Goal: Task Accomplishment & Management: Use online tool/utility

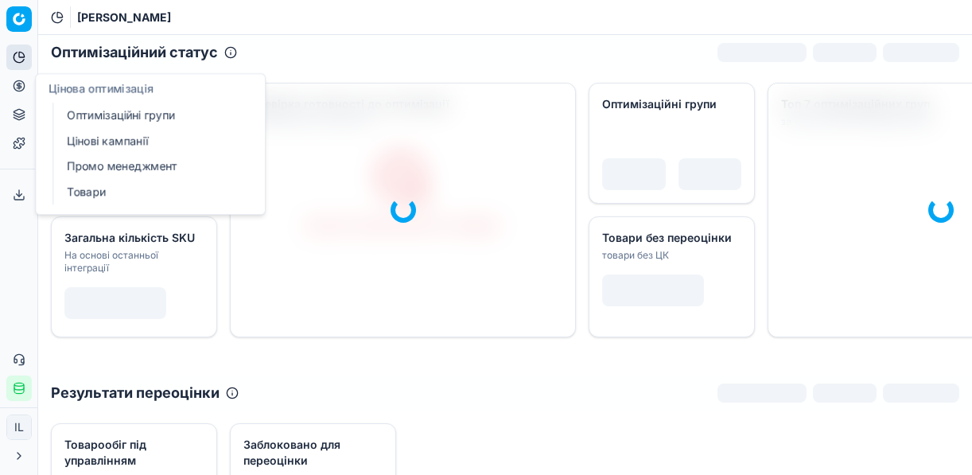
click at [113, 110] on link "Оптимізаційні групи" at bounding box center [152, 115] width 185 height 22
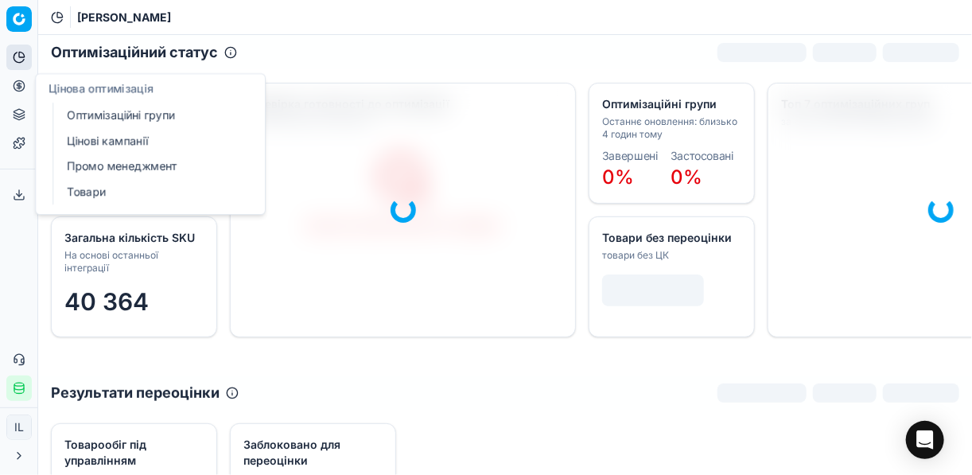
click at [184, 115] on link "Оптимізаційні групи" at bounding box center [152, 115] width 185 height 22
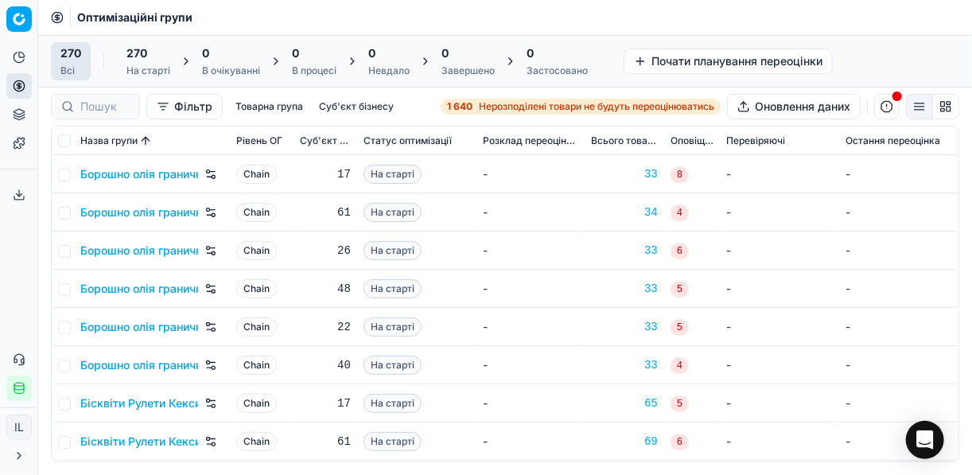
click at [462, 107] on strong "1 640" at bounding box center [459, 106] width 25 height 13
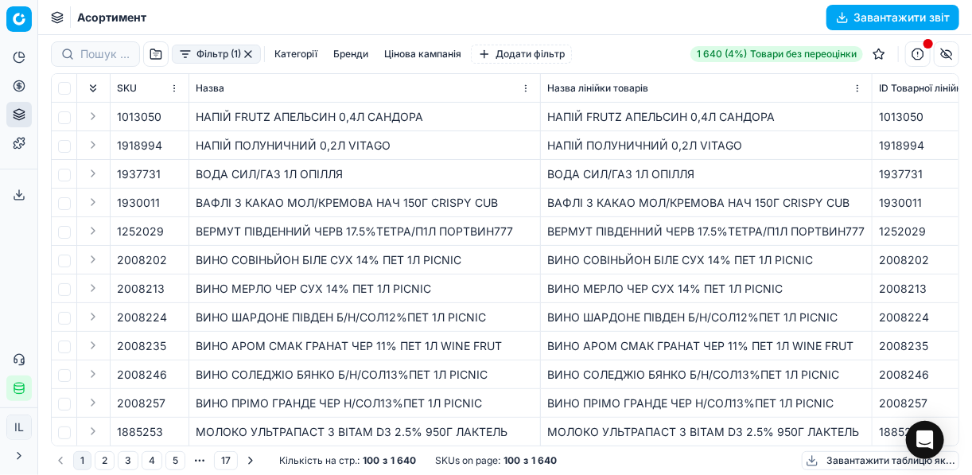
click at [182, 54] on button "Фільтр (1)" at bounding box center [216, 54] width 89 height 19
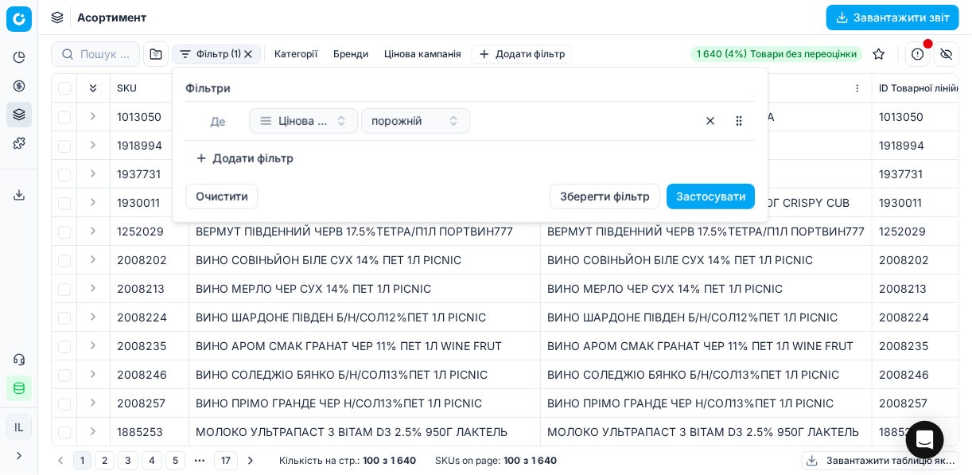
click at [21, 388] on html "Pricing platform Аналітика Цінова оптимізація Асортимент продукції Шаблони Серв…" at bounding box center [486, 237] width 972 height 475
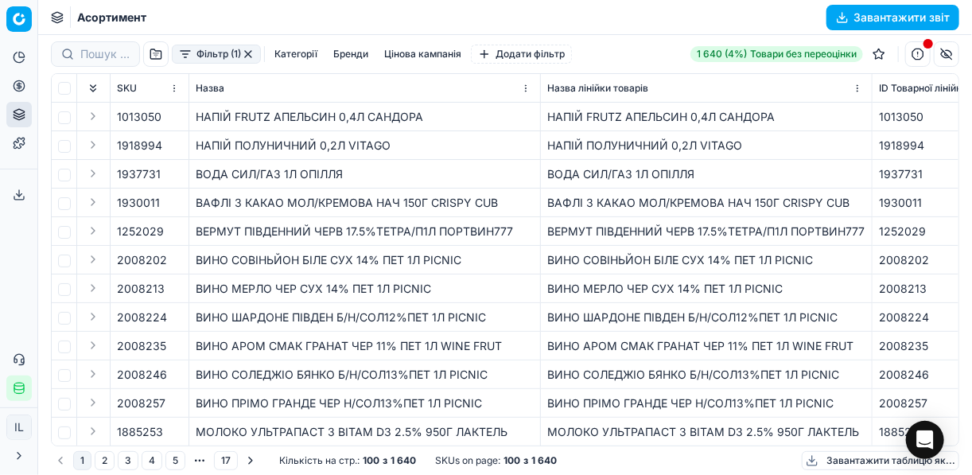
click at [184, 55] on button "Фільтр (1)" at bounding box center [216, 54] width 89 height 19
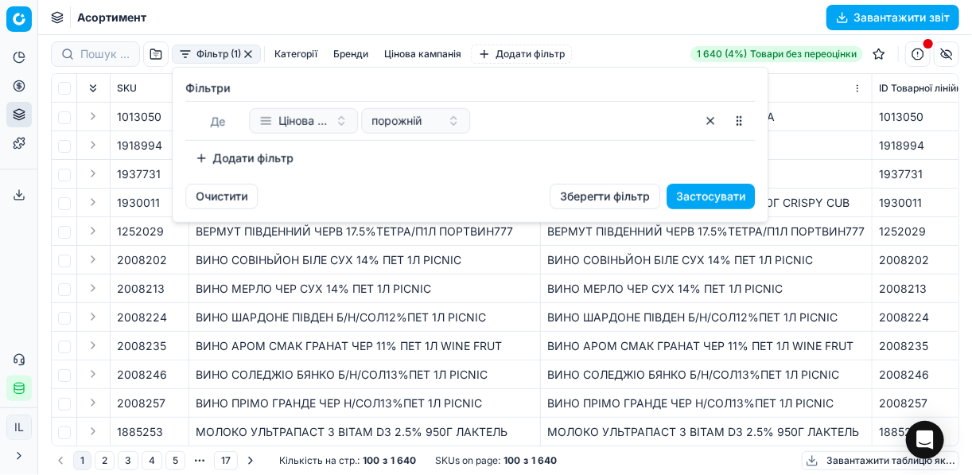
click at [213, 152] on button "Додати фільтр" at bounding box center [244, 157] width 118 height 25
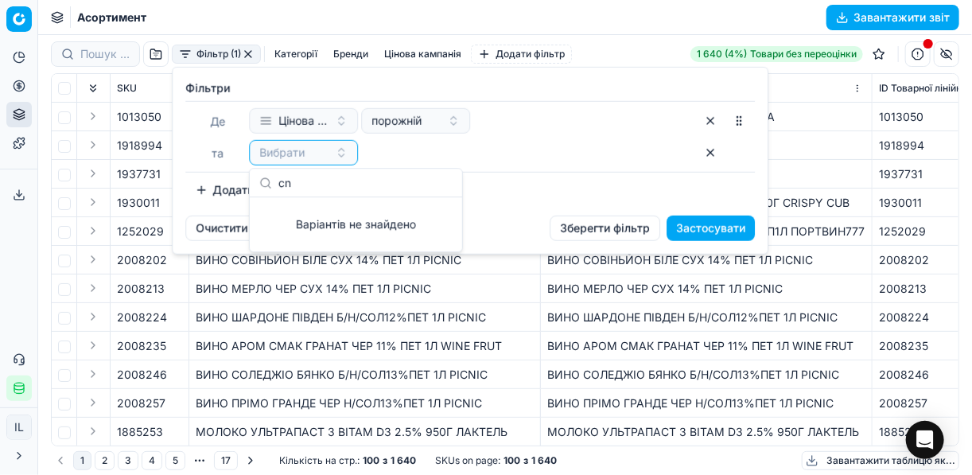
type input "c"
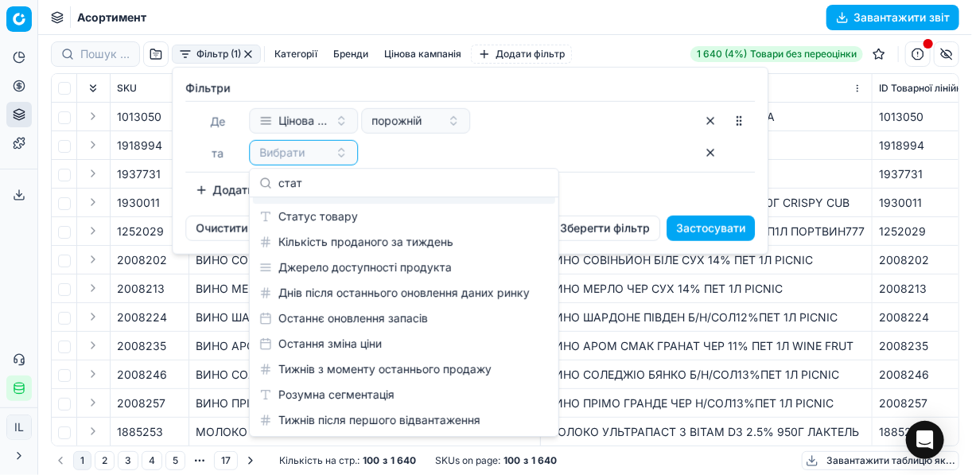
scroll to position [22, 0]
type input "стат"
click at [350, 217] on div "Статус товару" at bounding box center [404, 216] width 302 height 25
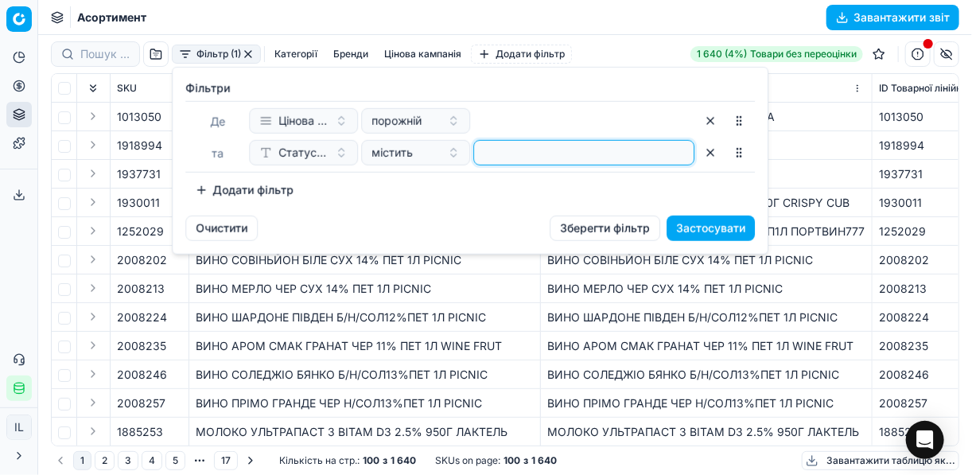
click at [497, 156] on input at bounding box center [583, 153] width 207 height 24
type input "1"
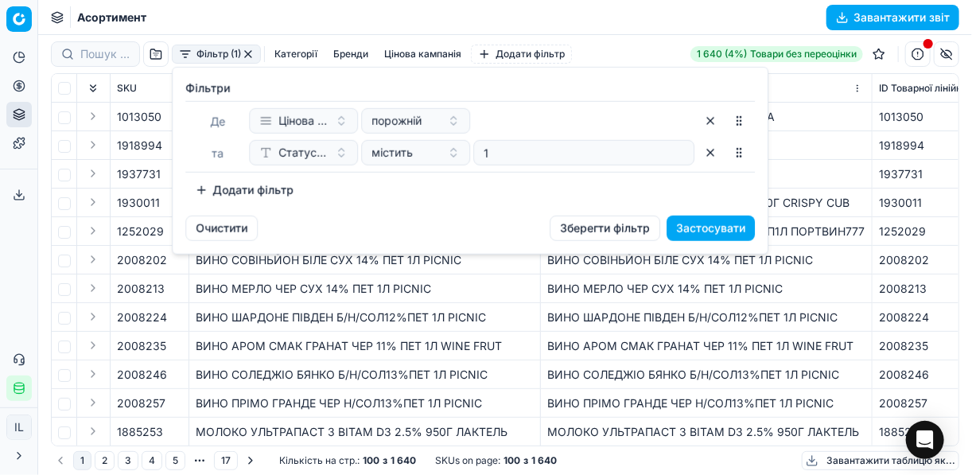
click at [203, 187] on button "Додати фільтр" at bounding box center [244, 189] width 118 height 25
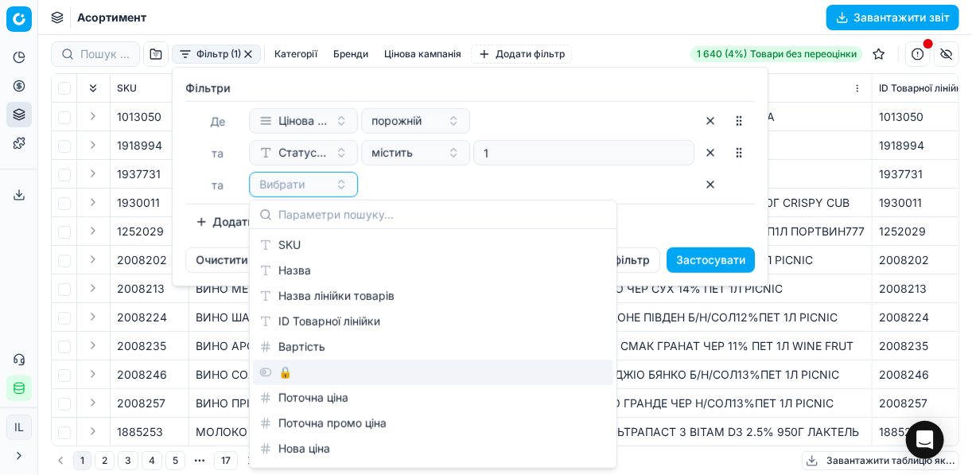
click at [315, 369] on div "🔒" at bounding box center [433, 371] width 360 height 25
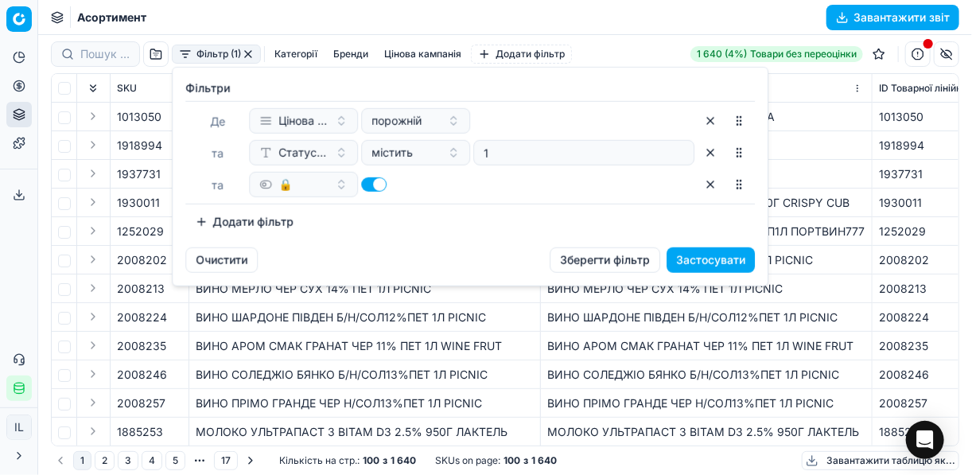
click at [367, 185] on button "button" at bounding box center [373, 184] width 25 height 14
checkbox input "false"
click at [204, 220] on button "Додати фільтр" at bounding box center [244, 221] width 118 height 25
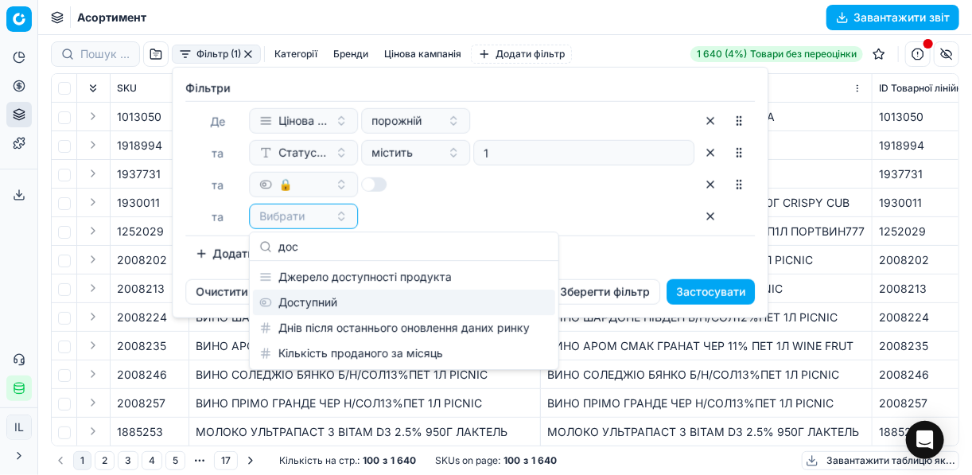
type input "дос"
click at [305, 300] on div "Доступний" at bounding box center [404, 301] width 302 height 25
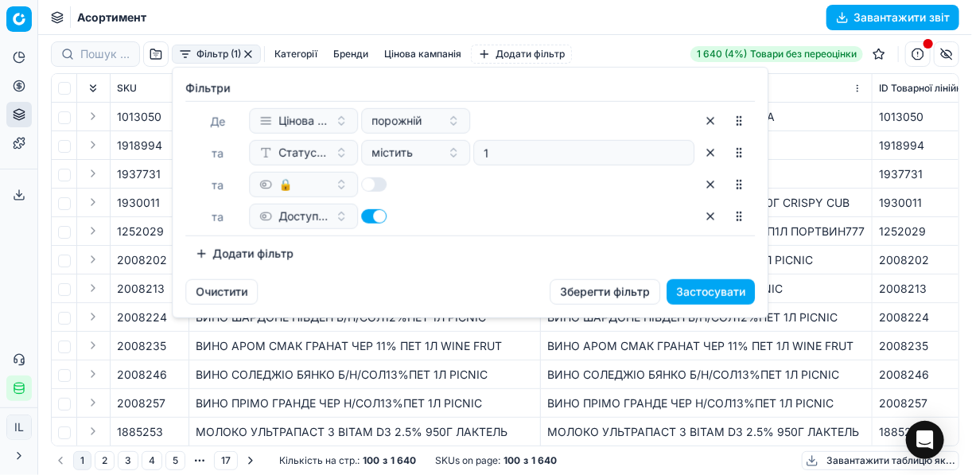
click at [686, 288] on button "Застосувати" at bounding box center [710, 291] width 88 height 25
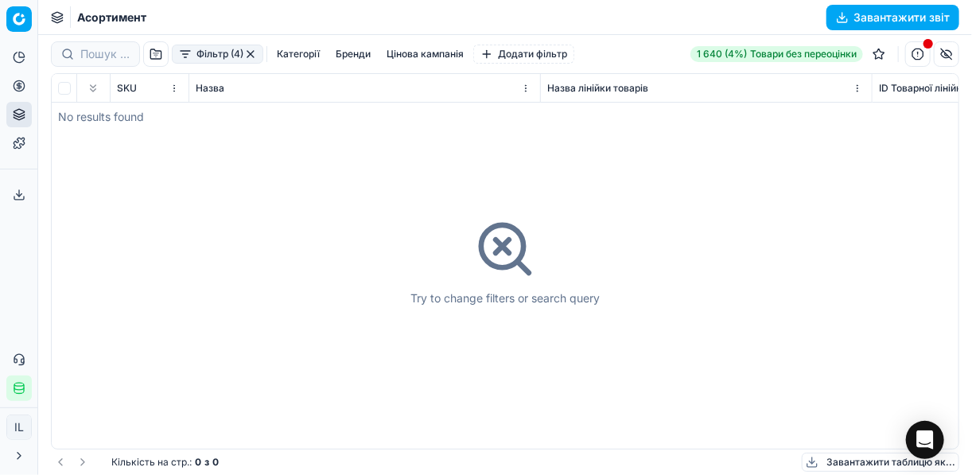
click at [250, 55] on button "button" at bounding box center [250, 54] width 13 height 13
